Goal: Transaction & Acquisition: Purchase product/service

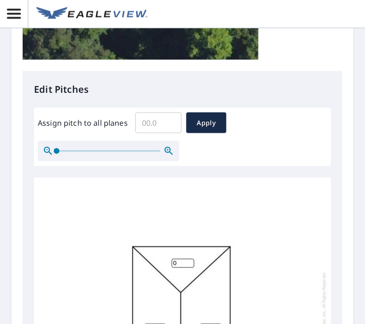
scroll to position [326, 0]
click at [54, 153] on span at bounding box center [57, 151] width 6 height 6
click at [149, 123] on input "Assign pitch to all planes" at bounding box center [158, 122] width 46 height 26
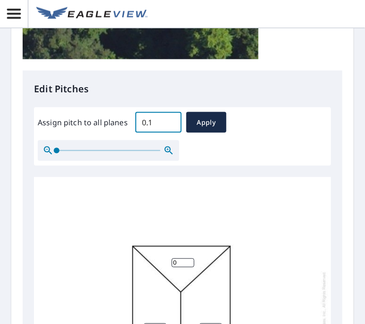
click at [171, 121] on input "0.1" at bounding box center [158, 122] width 46 height 26
click at [171, 121] on input "0.2" at bounding box center [158, 122] width 46 height 26
click at [171, 121] on input "0.3" at bounding box center [158, 122] width 46 height 26
click at [171, 121] on input "0.4" at bounding box center [158, 122] width 46 height 26
click at [171, 121] on input "0.5" at bounding box center [158, 122] width 46 height 26
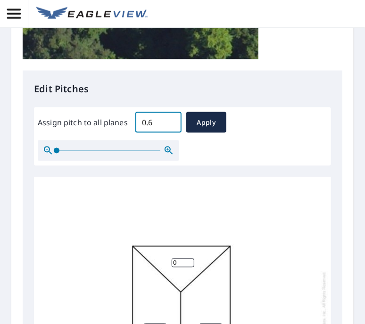
click at [171, 121] on input "0.6" at bounding box center [158, 122] width 46 height 26
click at [171, 121] on input "0.7" at bounding box center [158, 122] width 46 height 26
click at [171, 121] on input "0.8" at bounding box center [158, 122] width 46 height 26
click at [171, 121] on input "0.9" at bounding box center [158, 122] width 46 height 26
click at [171, 121] on input "1" at bounding box center [158, 122] width 46 height 26
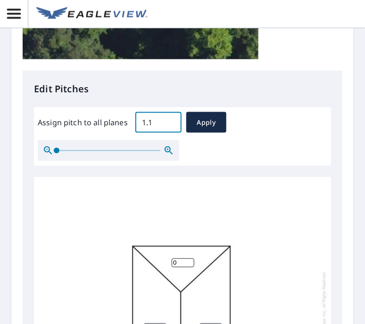
click at [171, 121] on input "1.1" at bounding box center [158, 122] width 46 height 26
click at [171, 121] on input "1.2" at bounding box center [158, 122] width 46 height 26
click at [171, 121] on input "1.3" at bounding box center [158, 122] width 46 height 26
click at [171, 121] on input "1.4" at bounding box center [158, 122] width 46 height 26
click at [171, 121] on input "1.5" at bounding box center [158, 122] width 46 height 26
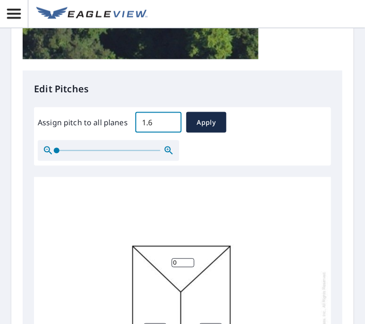
click at [171, 121] on input "1.6" at bounding box center [158, 122] width 46 height 26
click at [171, 121] on input "1.7" at bounding box center [158, 122] width 46 height 26
click at [171, 121] on input "1.8" at bounding box center [158, 122] width 46 height 26
click at [171, 121] on input "1.9" at bounding box center [158, 122] width 46 height 26
click at [171, 121] on input "2" at bounding box center [158, 122] width 46 height 26
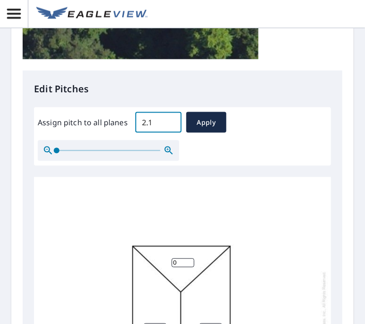
click at [171, 121] on input "2.1" at bounding box center [158, 122] width 46 height 26
click at [171, 121] on input "2.2" at bounding box center [158, 122] width 46 height 26
click at [171, 121] on input "2.3" at bounding box center [158, 122] width 46 height 26
click at [171, 121] on input "2.4" at bounding box center [158, 122] width 46 height 26
click at [171, 121] on input "2.7" at bounding box center [158, 122] width 46 height 26
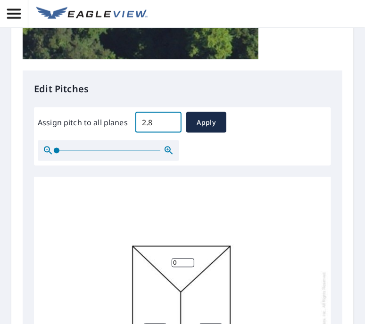
click at [171, 121] on input "2.8" at bounding box center [158, 122] width 46 height 26
click at [171, 121] on input "3" at bounding box center [158, 122] width 46 height 26
click at [171, 121] on input "3.1" at bounding box center [158, 122] width 46 height 26
click at [171, 121] on input "3.2" at bounding box center [158, 122] width 46 height 26
click at [171, 121] on input "3.3" at bounding box center [158, 122] width 46 height 26
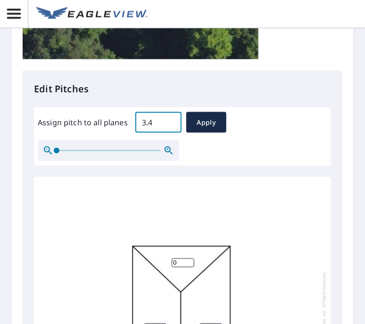
click at [171, 121] on input "3.4" at bounding box center [158, 122] width 46 height 26
click at [171, 121] on input "3.5" at bounding box center [158, 122] width 46 height 26
click at [171, 121] on input "3.6" at bounding box center [158, 122] width 46 height 26
click at [171, 121] on input "3.7" at bounding box center [158, 122] width 46 height 26
click at [171, 121] on input "3.8" at bounding box center [158, 122] width 46 height 26
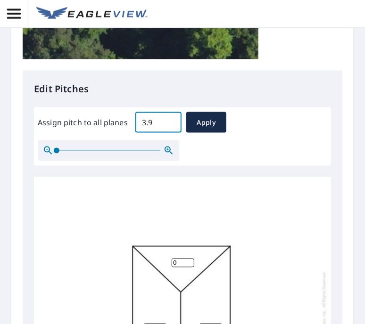
click at [171, 121] on input "3.9" at bounding box center [158, 122] width 46 height 26
click at [171, 121] on input "4" at bounding box center [158, 122] width 46 height 26
click at [171, 121] on input "4.1" at bounding box center [158, 122] width 46 height 26
click at [171, 121] on input "4.2" at bounding box center [158, 122] width 46 height 26
click at [171, 121] on input "4.3" at bounding box center [158, 122] width 46 height 26
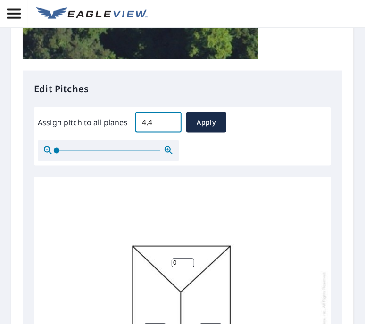
click at [171, 121] on input "4.4" at bounding box center [158, 122] width 46 height 26
click at [171, 121] on input "4.5" at bounding box center [158, 122] width 46 height 26
click at [171, 121] on input "4.6" at bounding box center [158, 122] width 46 height 26
click at [171, 121] on input "4.7" at bounding box center [158, 122] width 46 height 26
click at [171, 121] on input "4.8" at bounding box center [158, 122] width 46 height 26
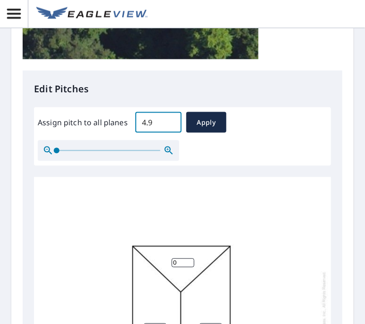
click at [171, 121] on input "4.9" at bounding box center [158, 122] width 46 height 26
click at [171, 121] on input "5" at bounding box center [158, 122] width 46 height 26
click at [171, 121] on input "5.1" at bounding box center [158, 122] width 46 height 26
click at [171, 121] on input "5.2" at bounding box center [158, 122] width 46 height 26
click at [171, 121] on input "5.3" at bounding box center [158, 122] width 46 height 26
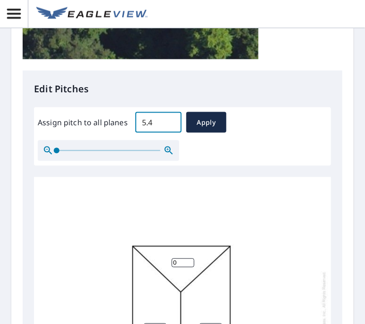
click at [171, 121] on input "5.4" at bounding box center [158, 122] width 46 height 26
click at [171, 121] on input "5.7" at bounding box center [158, 122] width 46 height 26
click at [171, 121] on input "5.8" at bounding box center [158, 122] width 46 height 26
click at [171, 121] on input "5.9" at bounding box center [158, 122] width 46 height 26
click at [171, 121] on input "6" at bounding box center [158, 122] width 46 height 26
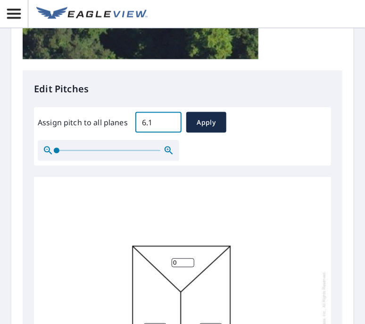
click at [171, 121] on input "6.1" at bounding box center [158, 122] width 46 height 26
click at [171, 121] on input "6.2" at bounding box center [158, 122] width 46 height 26
click at [171, 121] on input "6.3" at bounding box center [158, 122] width 46 height 26
click at [171, 121] on input "6.4" at bounding box center [158, 122] width 46 height 26
click at [171, 121] on input "6.5" at bounding box center [158, 122] width 46 height 26
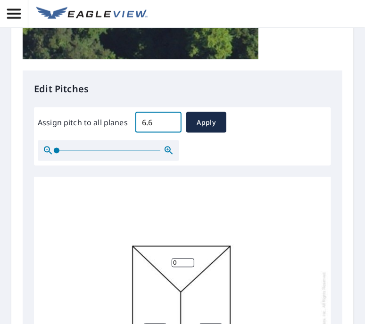
click at [171, 121] on input "6.6" at bounding box center [158, 122] width 46 height 26
click at [171, 121] on input "6.7" at bounding box center [158, 122] width 46 height 26
click at [171, 121] on input "6.8" at bounding box center [158, 122] width 46 height 26
click at [171, 121] on input "6.9" at bounding box center [158, 122] width 46 height 26
click at [171, 121] on input "7" at bounding box center [158, 122] width 46 height 26
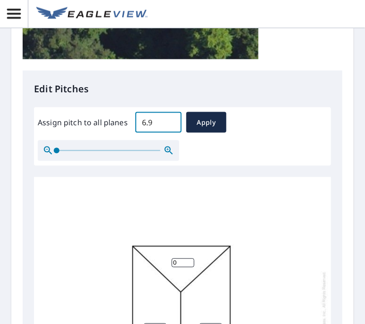
click at [172, 125] on input "6.9" at bounding box center [158, 122] width 46 height 26
click at [172, 125] on input "6.8" at bounding box center [158, 122] width 46 height 26
type input "6.9"
click at [170, 120] on input "6.9" at bounding box center [158, 122] width 46 height 26
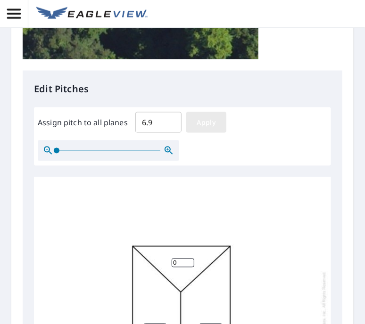
click at [198, 125] on span "Apply" at bounding box center [206, 123] width 25 height 12
type input "6.9"
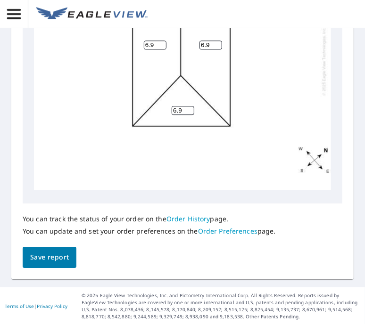
scroll to position [608, 0]
click at [49, 260] on span "Save report" at bounding box center [49, 257] width 39 height 12
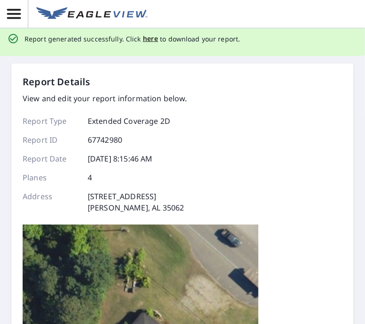
scroll to position [5, 0]
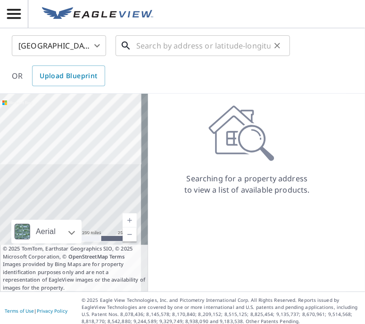
click at [153, 48] on input "text" at bounding box center [203, 46] width 134 height 26
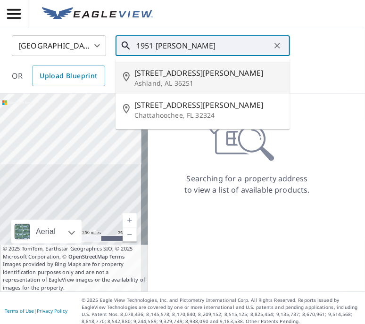
click at [172, 79] on p "Ashland, AL 36251" at bounding box center [208, 83] width 148 height 9
type input "1850 Mack Crawford Rd Ashland, AL 36251"
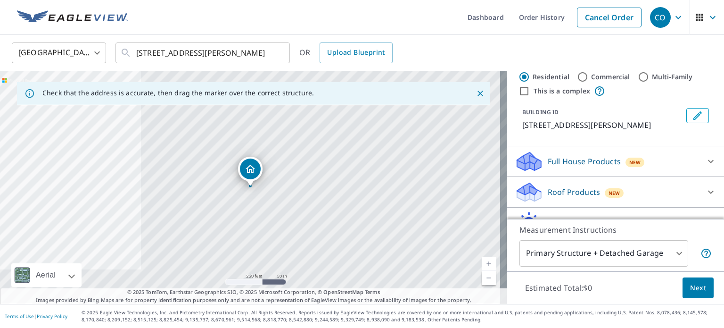
scroll to position [28, 0]
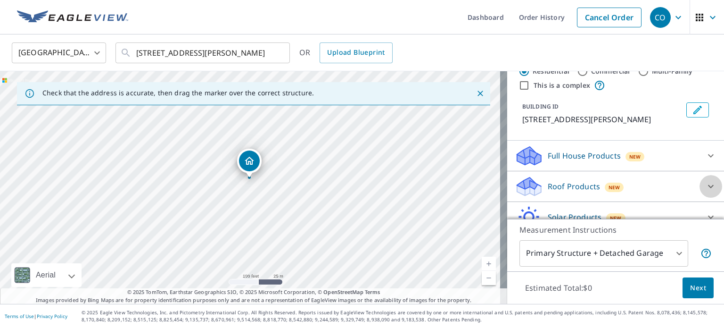
click at [364, 192] on icon at bounding box center [710, 186] width 11 height 11
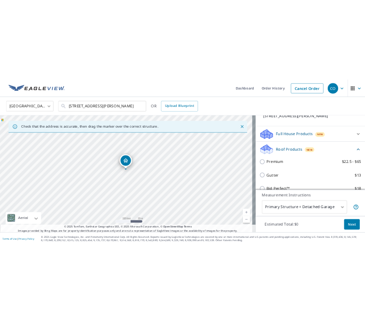
scroll to position [80, 0]
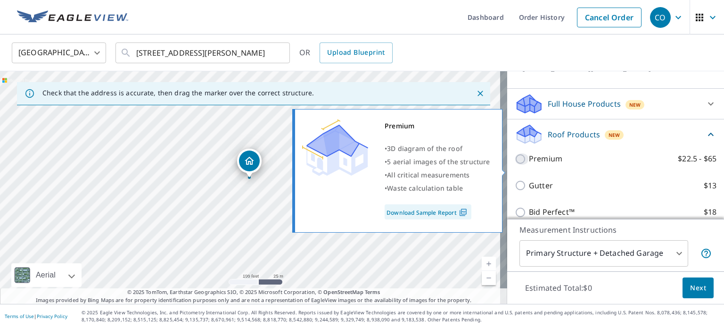
click at [364, 165] on input "Premium $22.5 - $65" at bounding box center [522, 158] width 14 height 11
checkbox input "true"
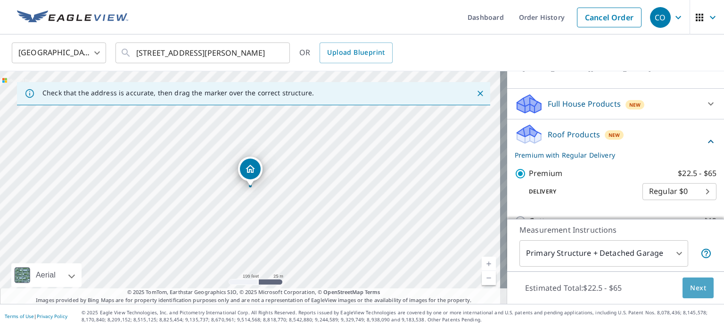
click at [364, 288] on span "Next" at bounding box center [698, 288] width 16 height 12
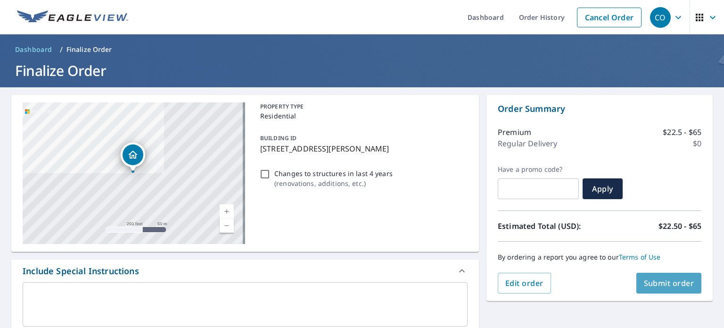
click at [364, 285] on span "Submit order" at bounding box center [669, 283] width 50 height 10
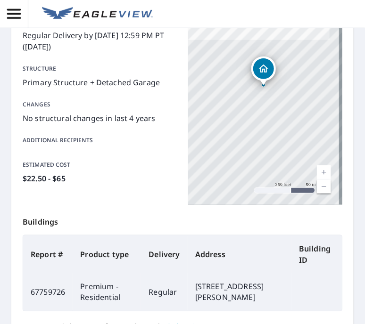
scroll to position [260, 0]
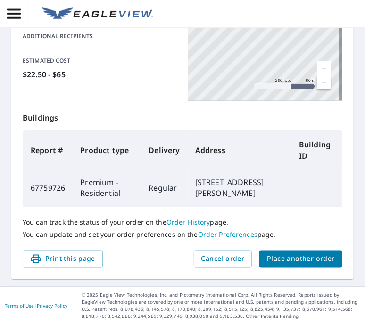
click at [300, 261] on span "Place another order" at bounding box center [301, 260] width 68 height 12
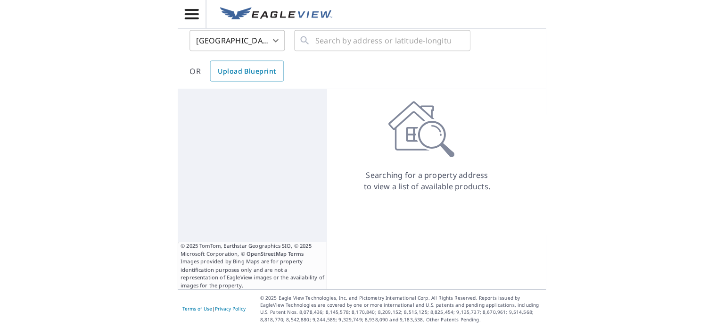
scroll to position [6, 0]
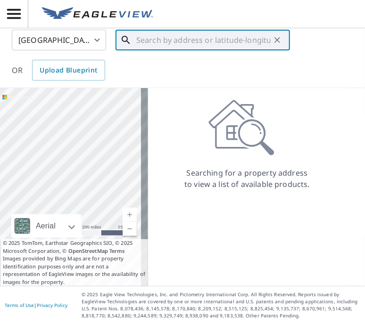
click at [148, 37] on input "text" at bounding box center [203, 40] width 134 height 26
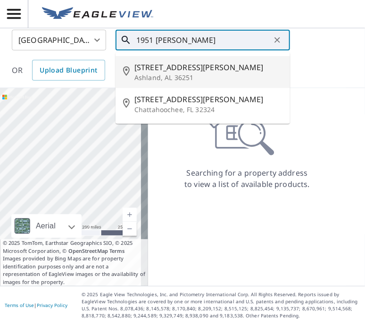
click at [147, 69] on span "1850 Mack Crawford Rd" at bounding box center [208, 67] width 148 height 11
type input "1850 Mack Crawford Rd Ashland, AL 36251"
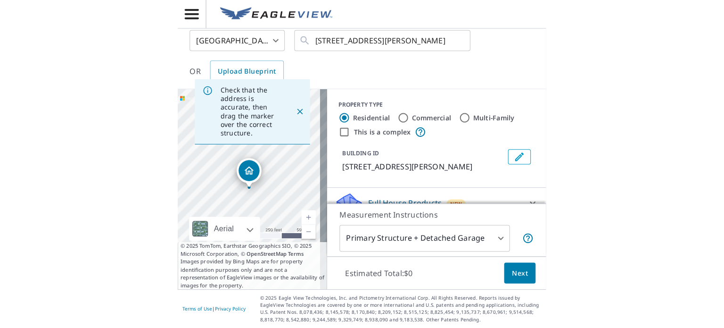
scroll to position [0, 0]
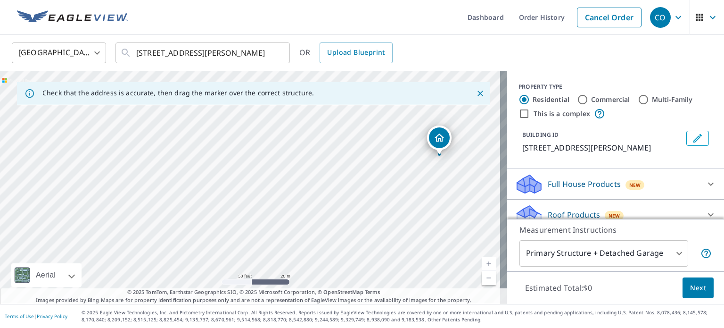
drag, startPoint x: 158, startPoint y: 184, endPoint x: 443, endPoint y: 140, distance: 288.1
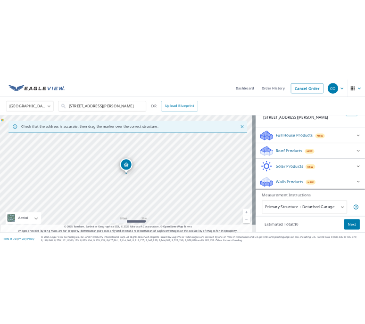
scroll to position [76, 0]
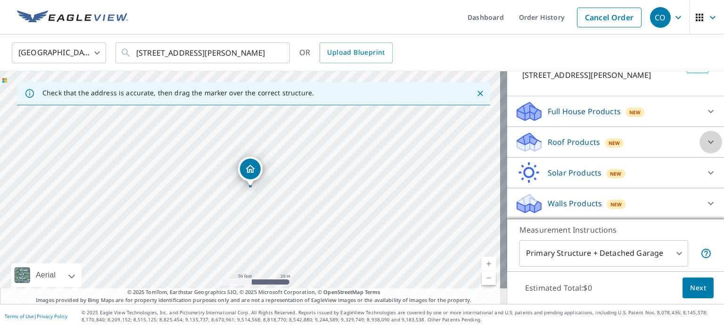
click at [364, 144] on icon at bounding box center [711, 141] width 6 height 3
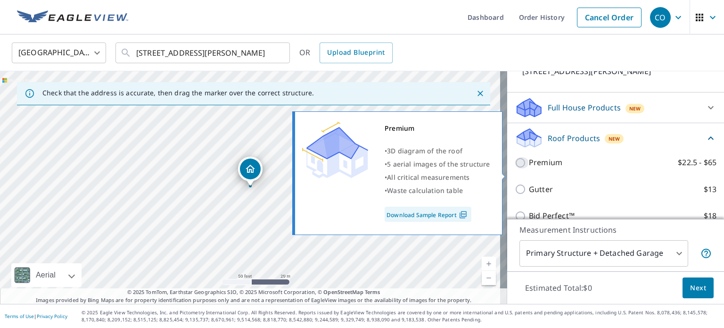
click at [364, 168] on input "Premium $22.5 - $65" at bounding box center [522, 162] width 14 height 11
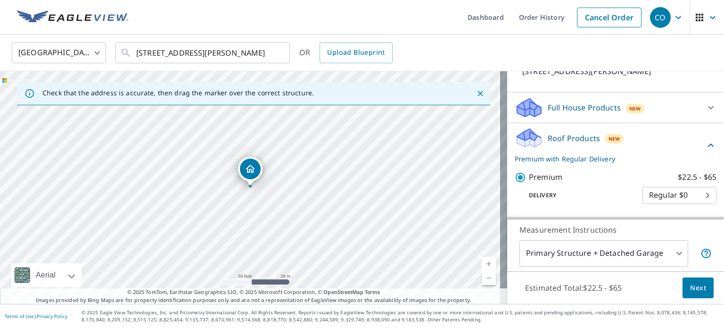
click at [364, 183] on label "Premium $22.5 - $65" at bounding box center [623, 177] width 188 height 12
click at [364, 183] on input "Premium $22.5 - $65" at bounding box center [522, 177] width 14 height 11
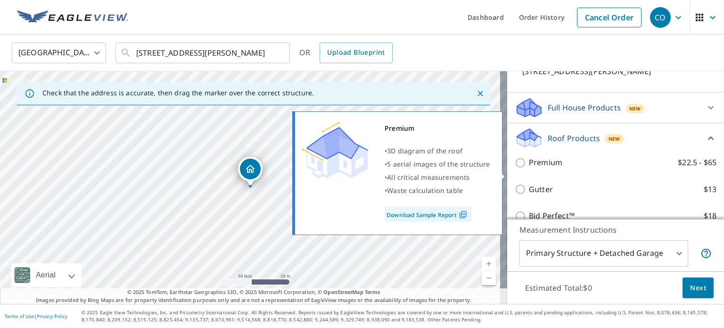
click at [364, 168] on input "Premium $22.5 - $65" at bounding box center [522, 162] width 14 height 11
checkbox input "true"
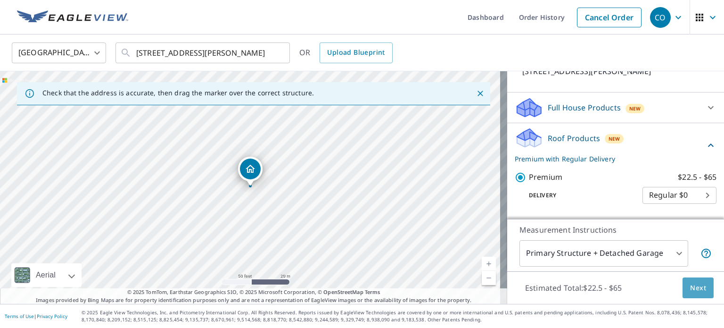
click at [364, 286] on span "Next" at bounding box center [698, 288] width 16 height 12
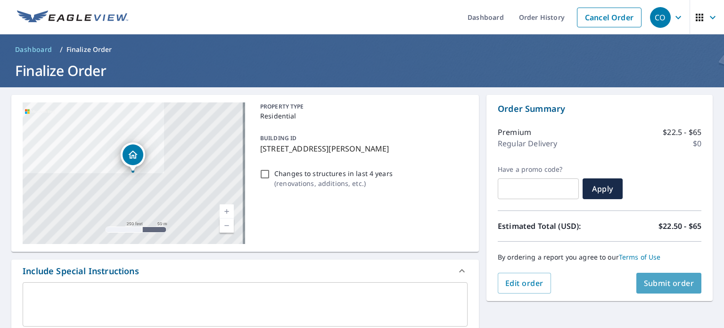
click at [364, 284] on span "Submit order" at bounding box center [669, 283] width 50 height 10
